Goal: Task Accomplishment & Management: Use online tool/utility

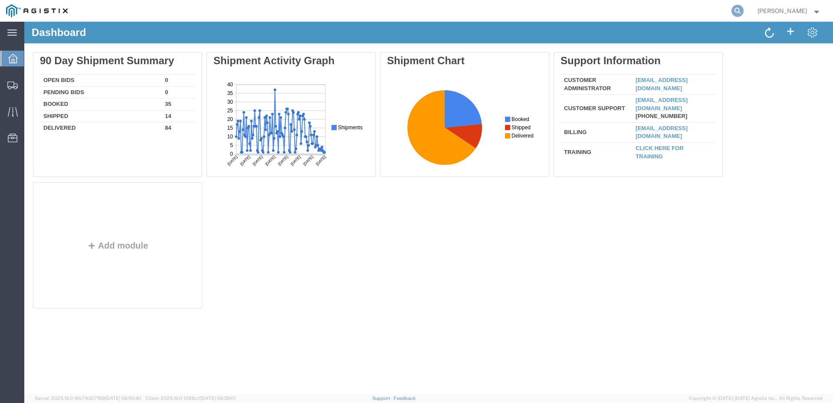
click at [744, 7] on icon at bounding box center [738, 11] width 12 height 12
click at [602, 13] on input "search" at bounding box center [600, 10] width 264 height 21
paste input "56834508"
type input "56834508"
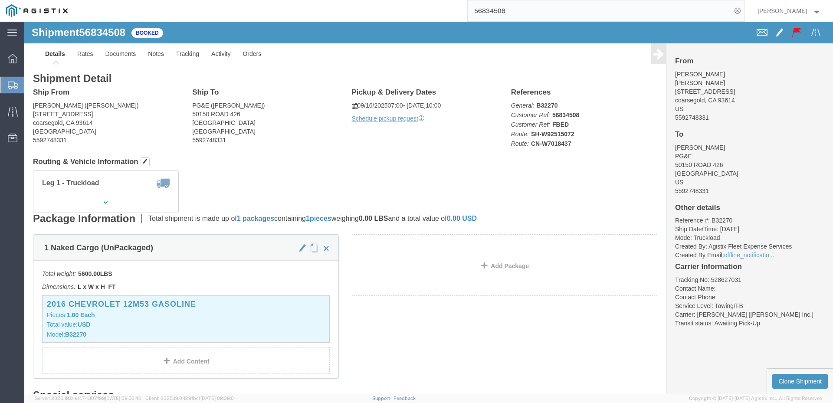
click span
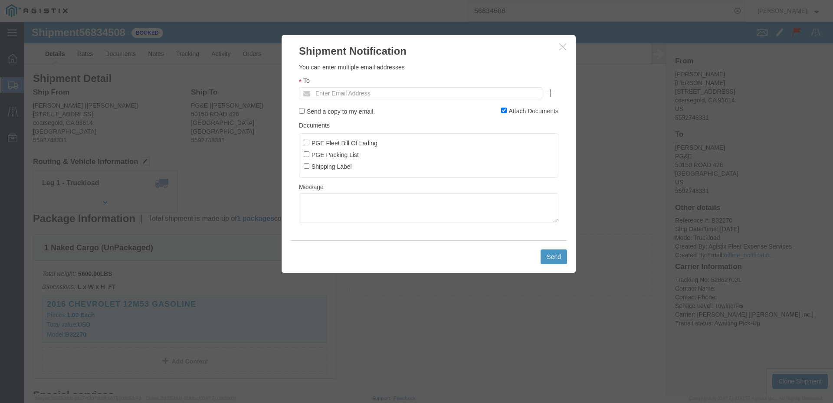
click div "To Enter Email Address"
click input "text"
type input "[EMAIL_ADDRESS][DOMAIN_NAME]"
click input "PGE Fleet Bill Of Lading"
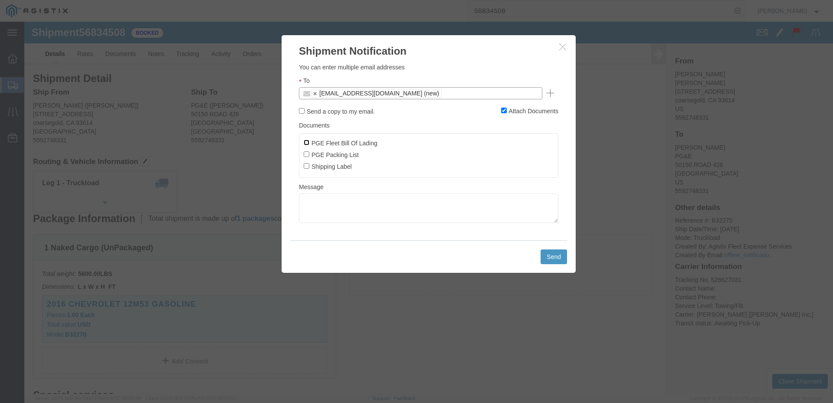
checkbox input "true"
click button "Send"
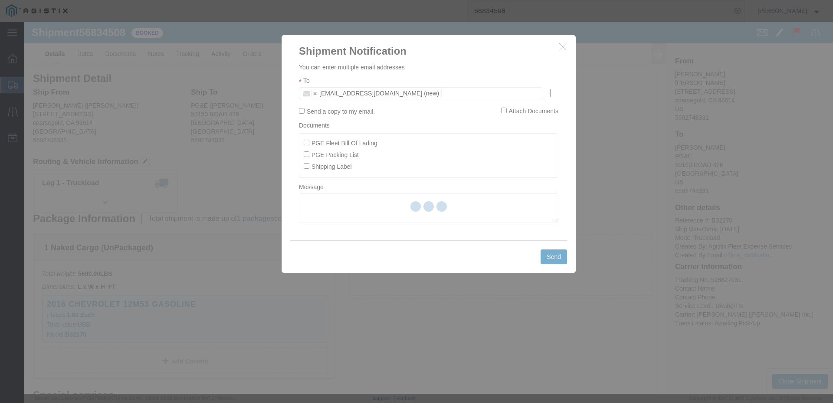
checkbox input "false"
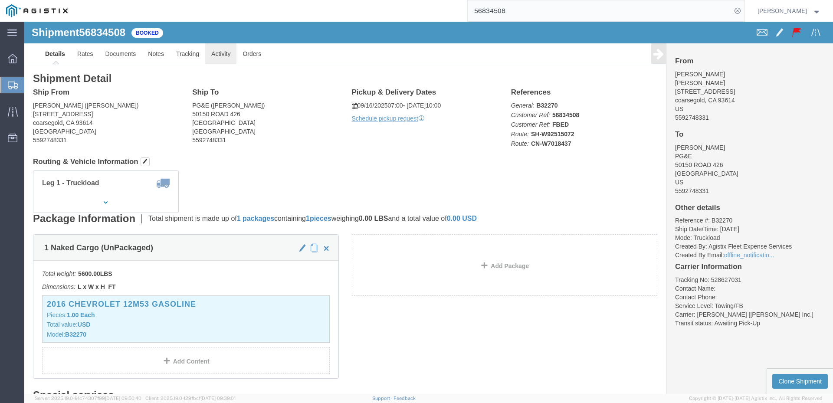
click link "Activity"
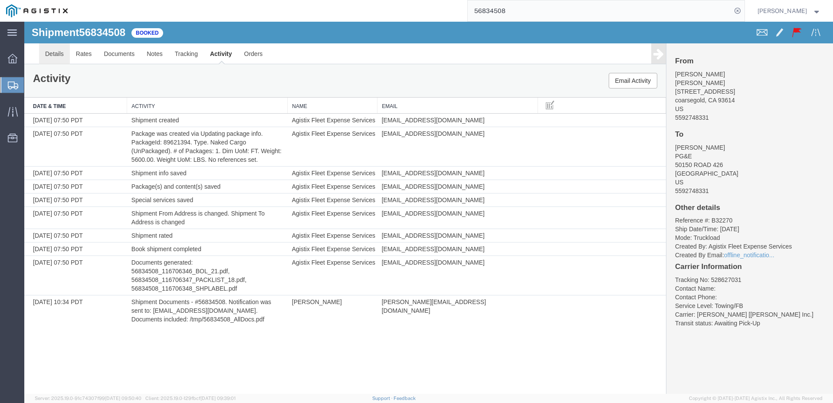
click at [58, 57] on link "Details" at bounding box center [54, 53] width 31 height 21
